Goal: Navigation & Orientation: Find specific page/section

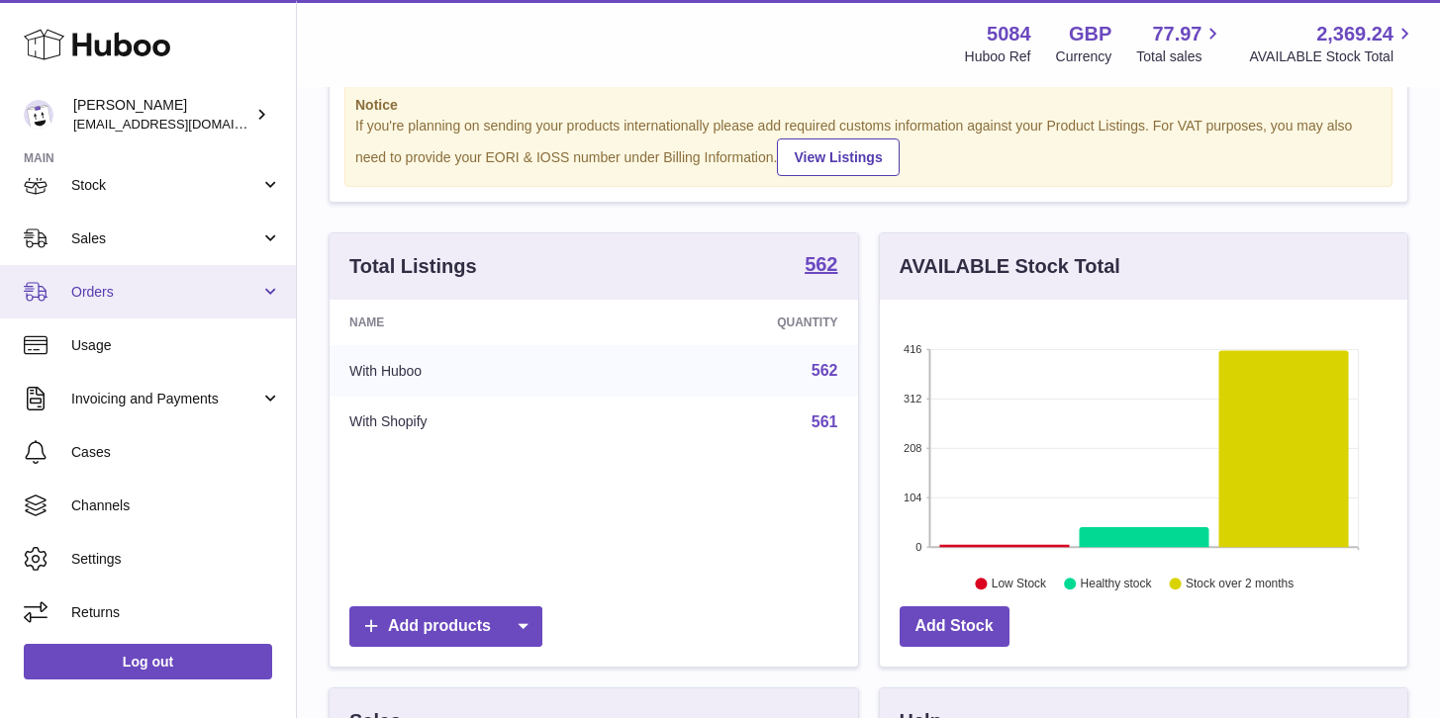
scroll to position [170, 0]
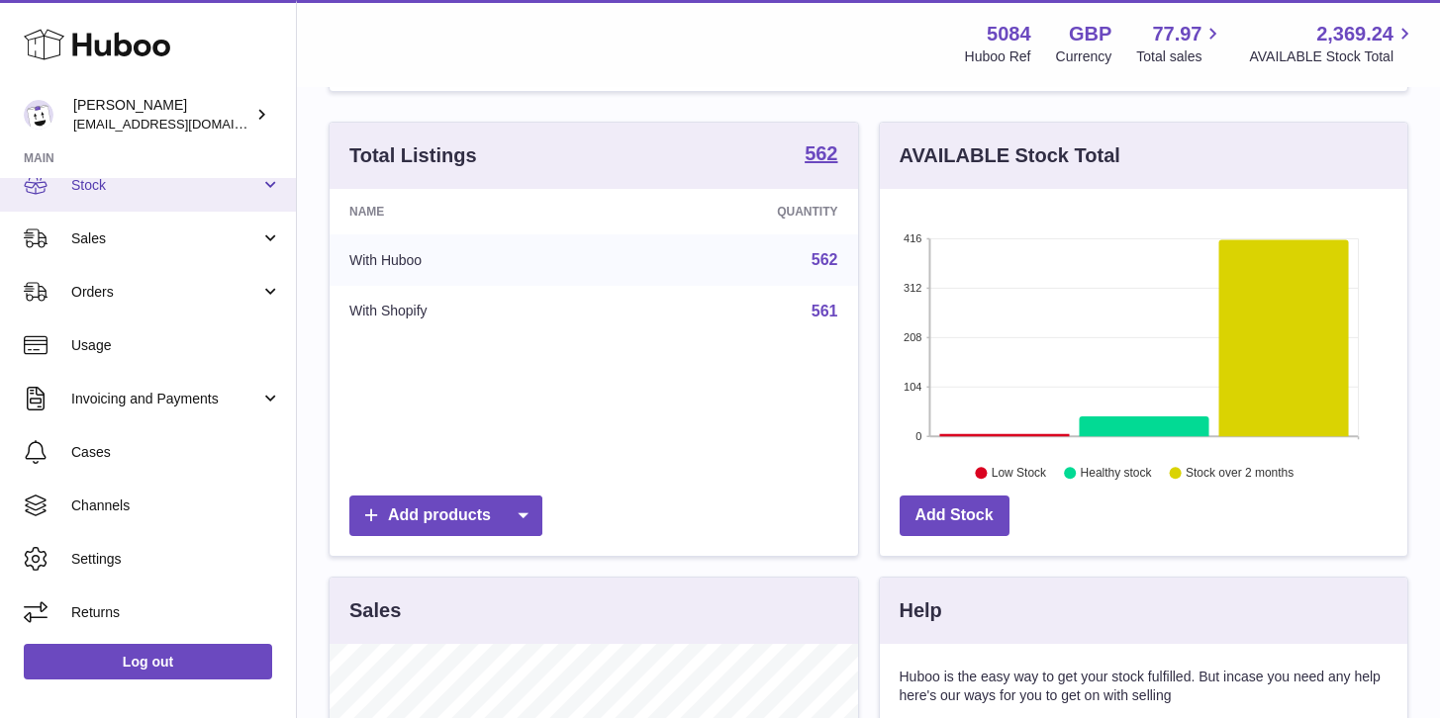
click at [213, 200] on link "Stock" at bounding box center [148, 184] width 296 height 53
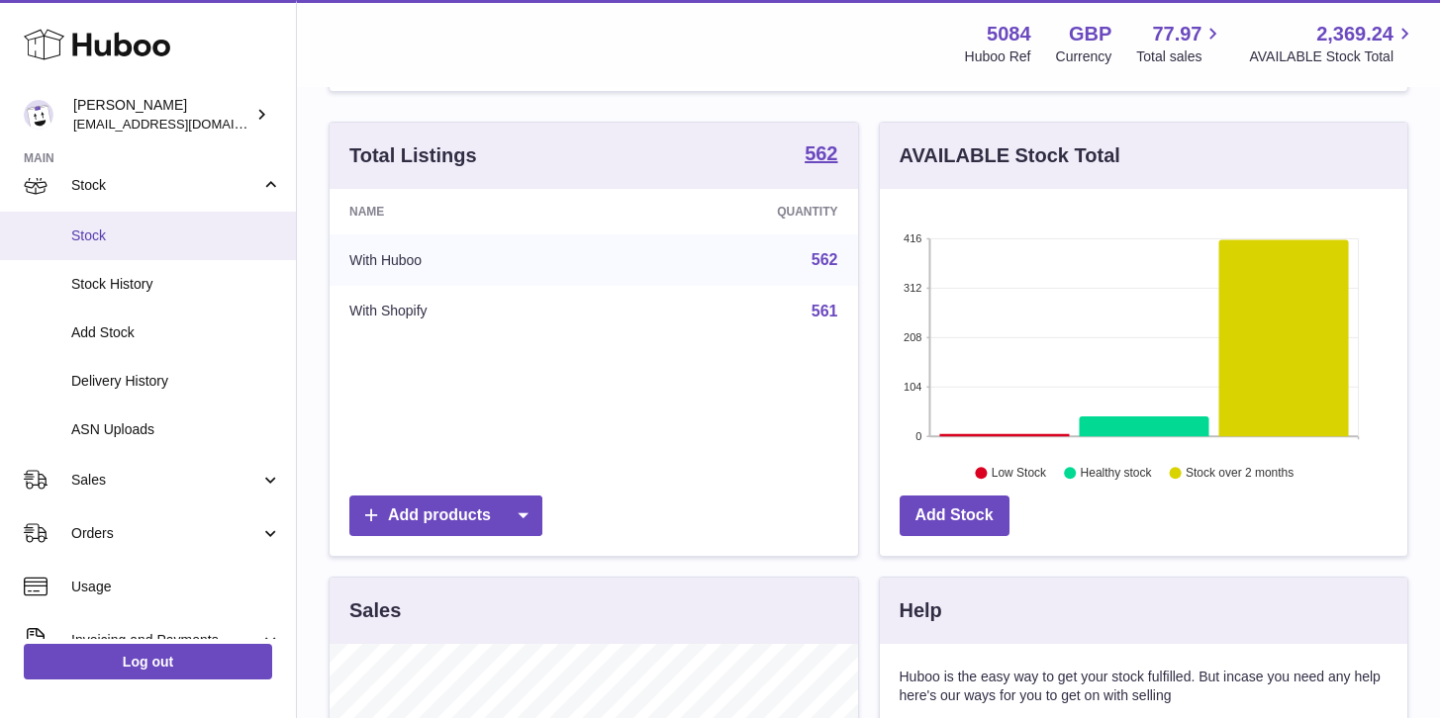
click at [206, 232] on span "Stock" at bounding box center [176, 236] width 210 height 19
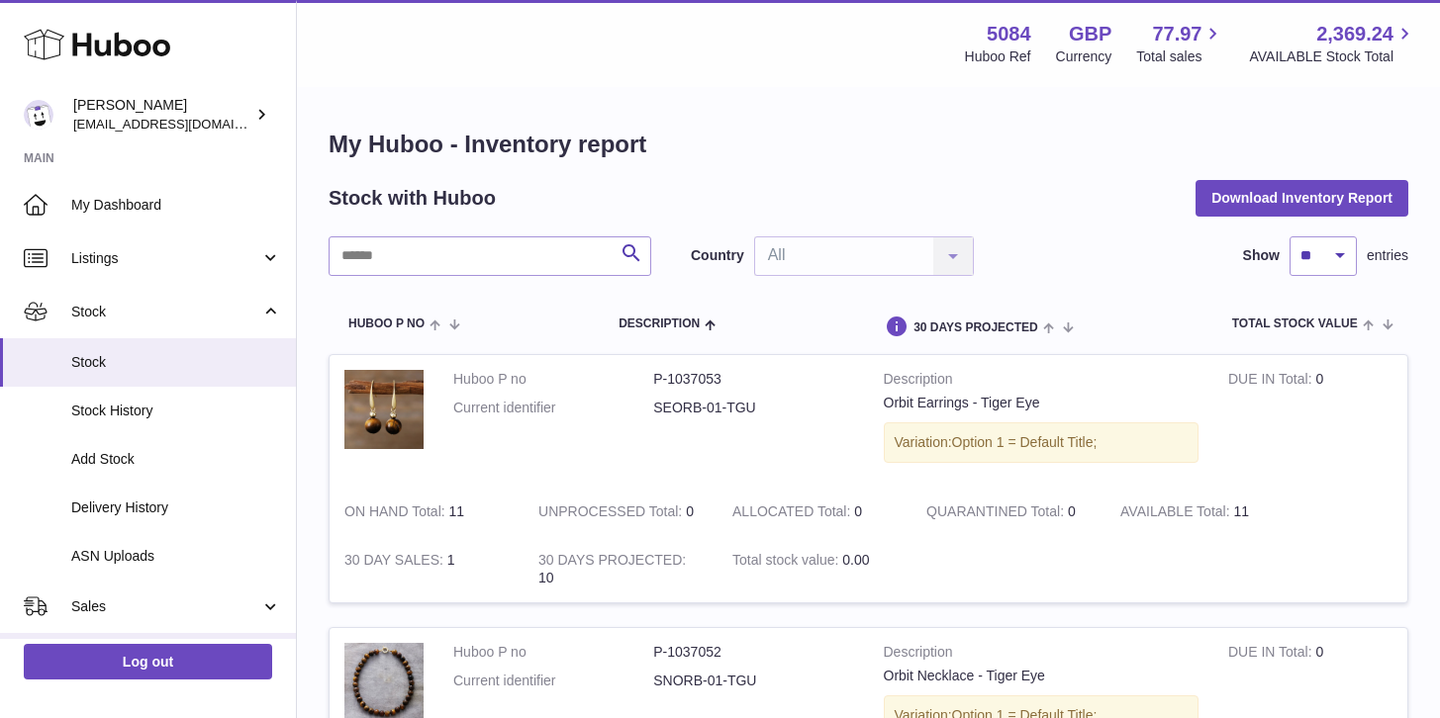
scroll to position [368, 0]
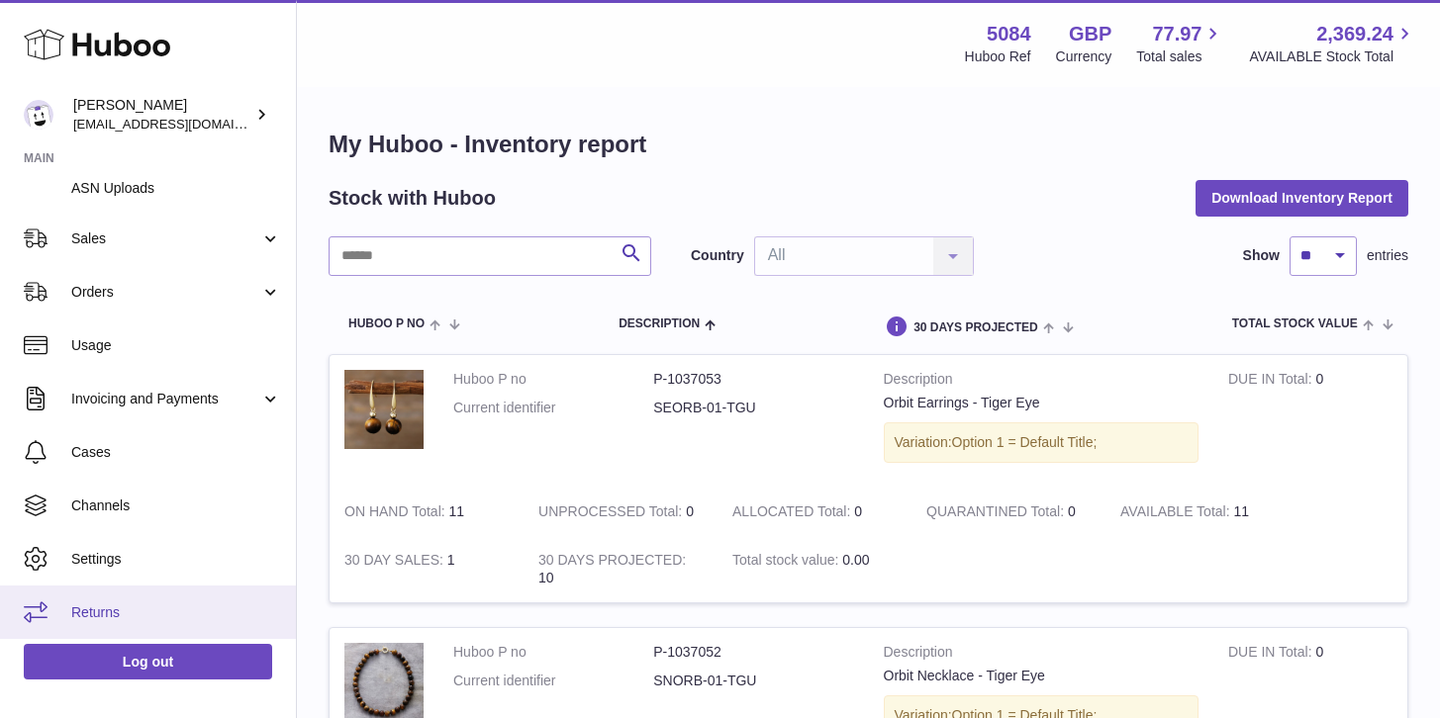
click at [104, 604] on span "Returns" at bounding box center [176, 613] width 210 height 19
